Goal: Task Accomplishment & Management: Use online tool/utility

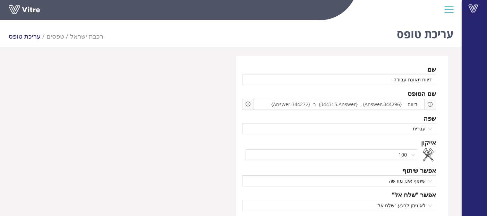
scroll to position [454, 0]
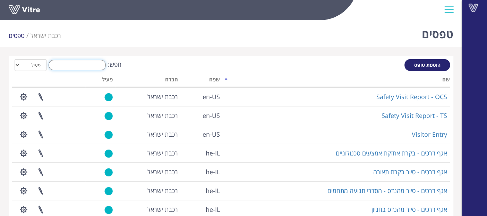
click at [87, 68] on input "חפש:" at bounding box center [77, 65] width 57 height 10
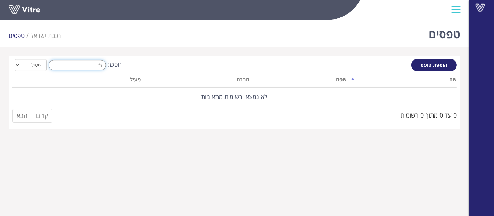
type input "f"
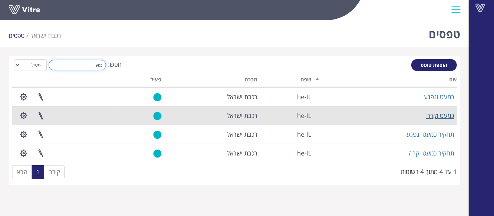
type input "כמע"
click at [430, 112] on link "כמעט וקרה" at bounding box center [440, 115] width 28 height 8
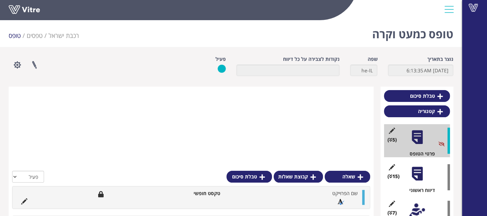
scroll to position [145, 0]
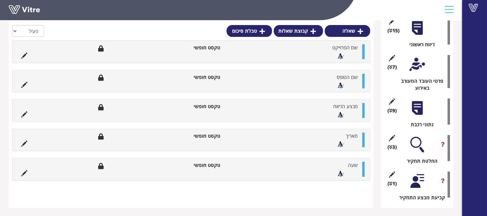
click at [416, 180] on div at bounding box center [418, 181] width 16 height 16
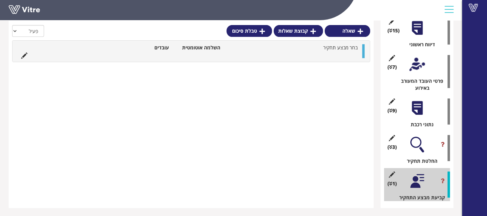
click at [414, 142] on div at bounding box center [418, 144] width 16 height 16
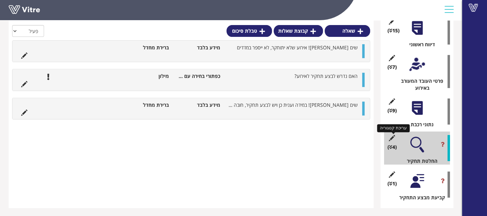
click at [392, 136] on icon at bounding box center [392, 138] width 9 height 6
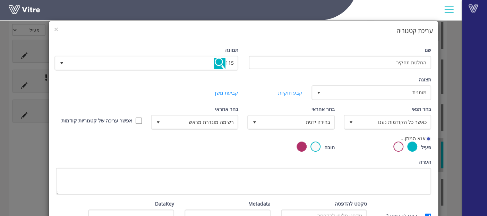
scroll to position [142, 0]
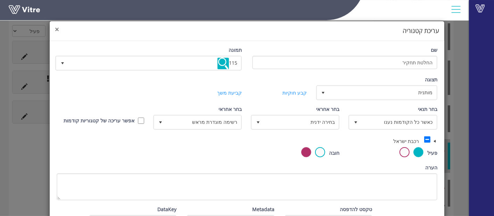
click at [59, 27] on span "×" at bounding box center [57, 29] width 4 height 10
